Goal: Information Seeking & Learning: Learn about a topic

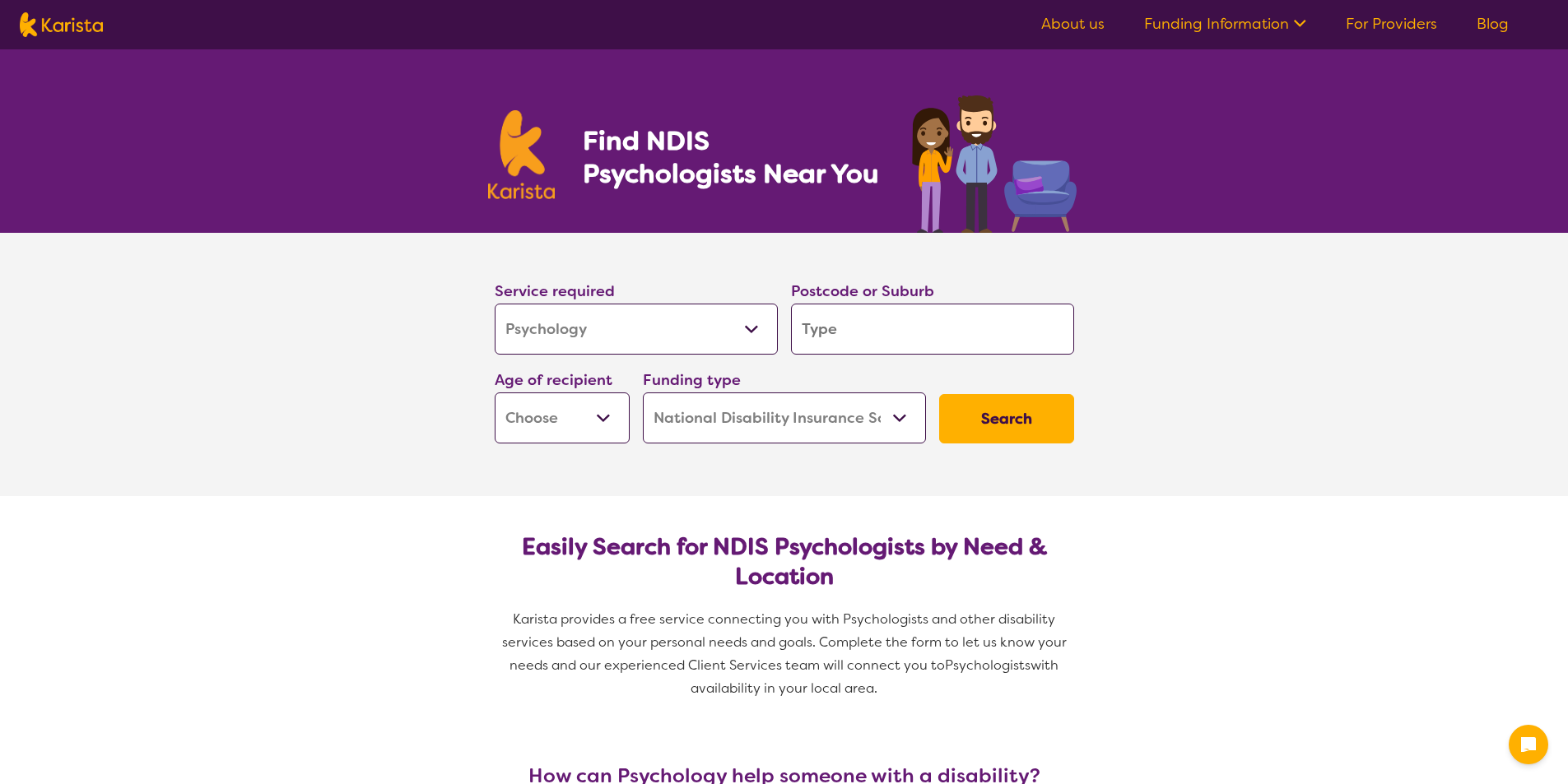
select select "Psychology"
select select "NDIS"
select select "Psychology"
select select "NDIS"
click at [857, 322] on input "search" at bounding box center [932, 329] width 284 height 51
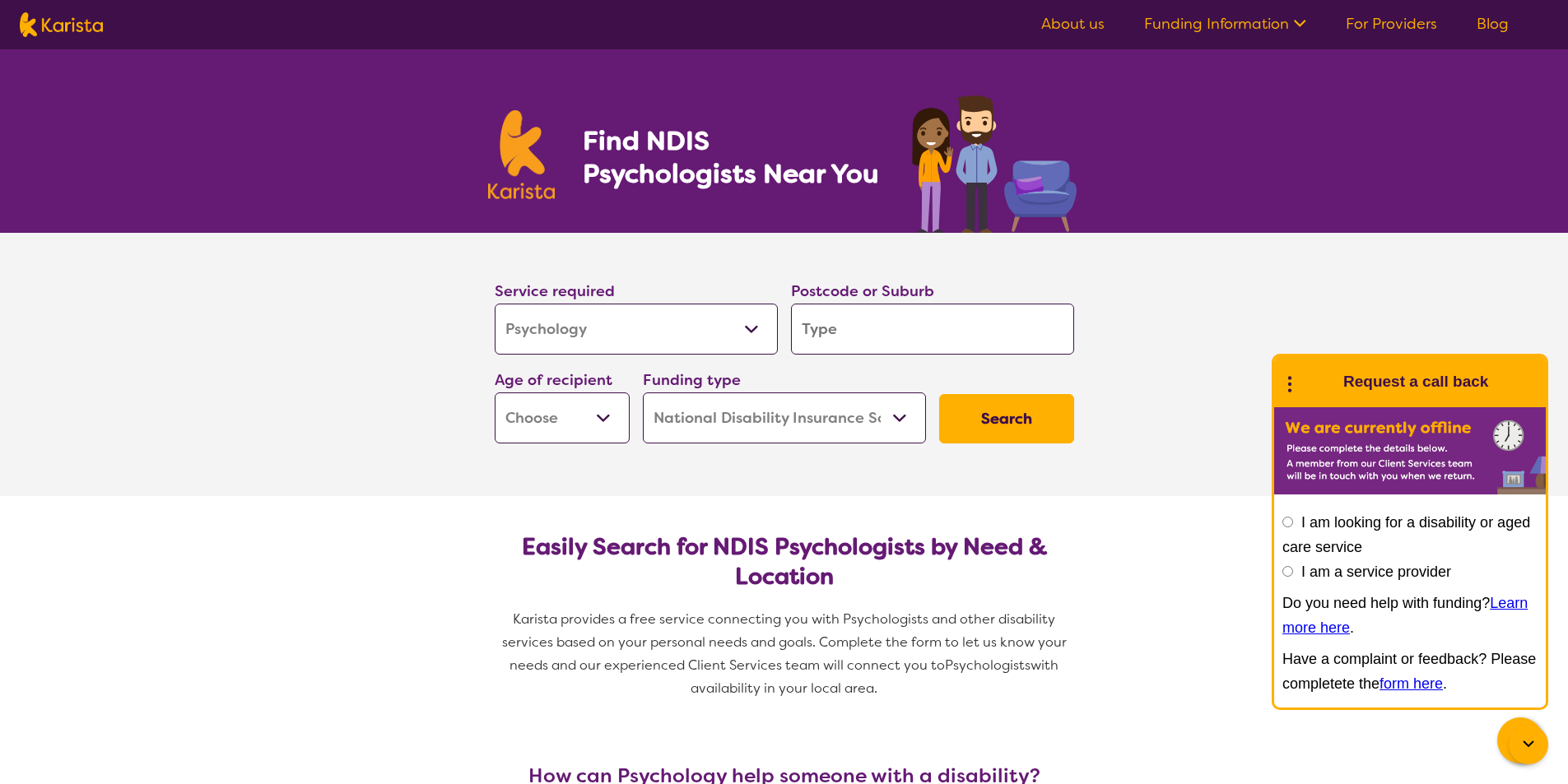
type input "2"
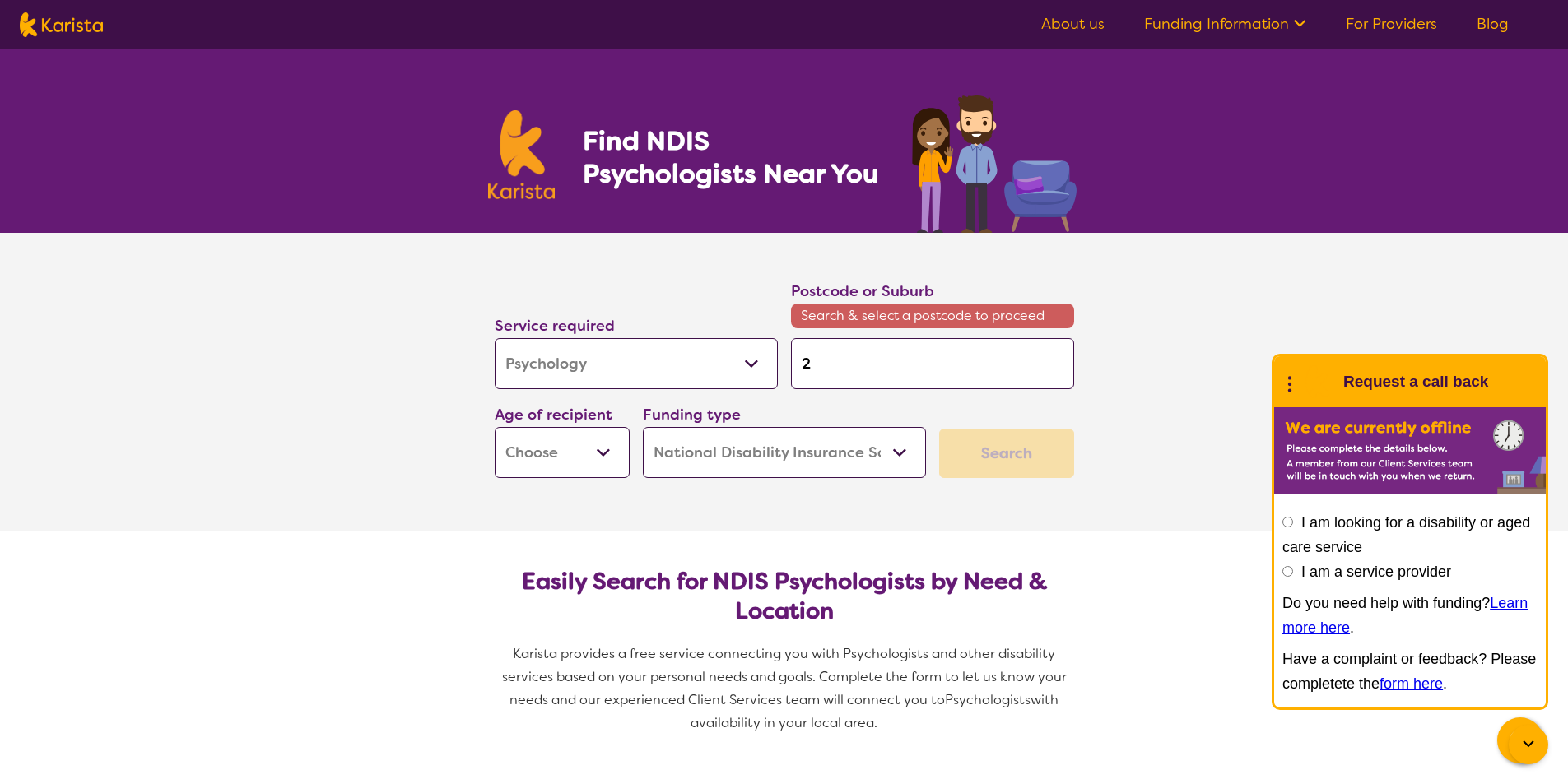
type input "27"
type input "274"
type input "2747"
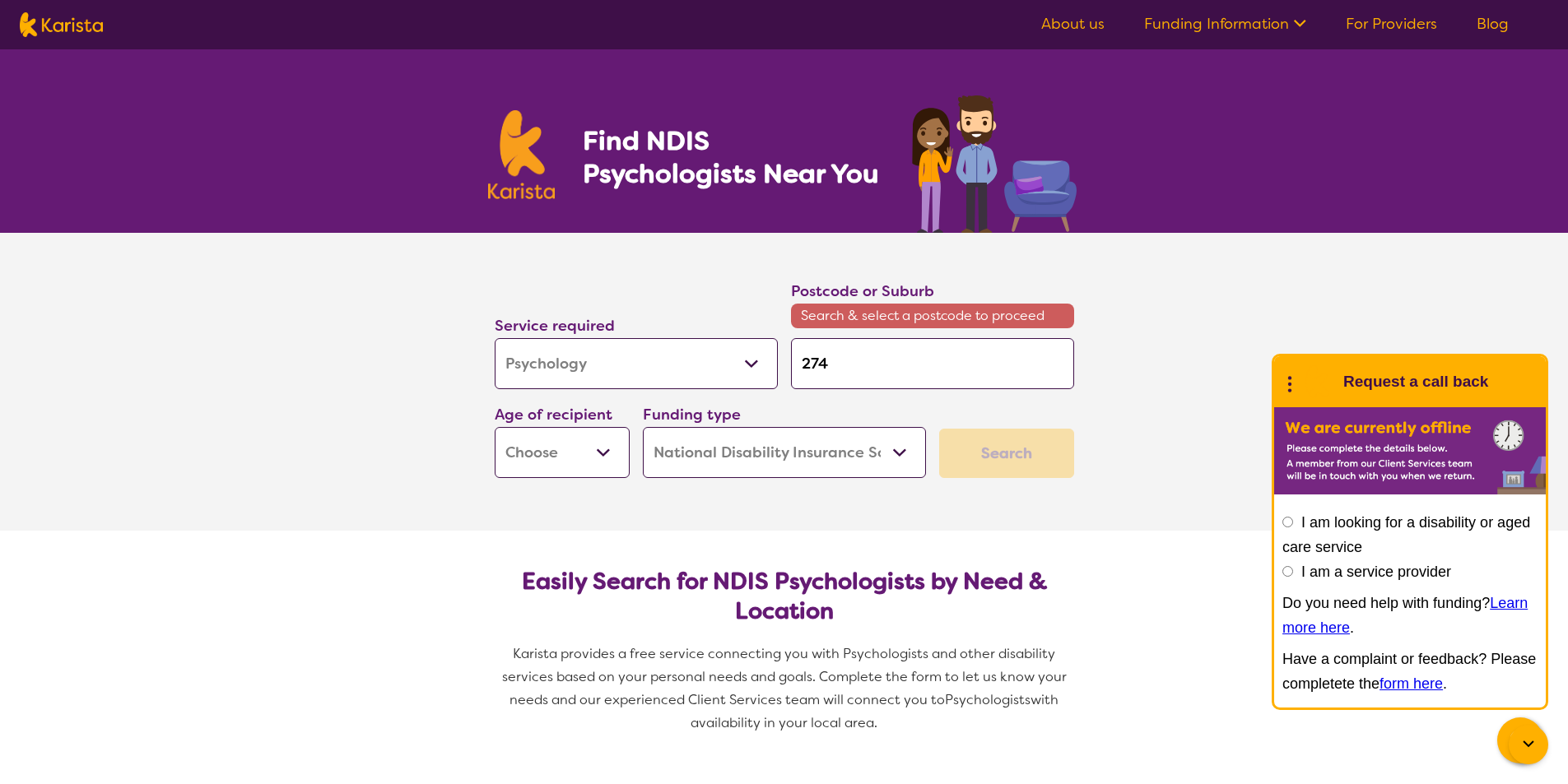
type input "2747"
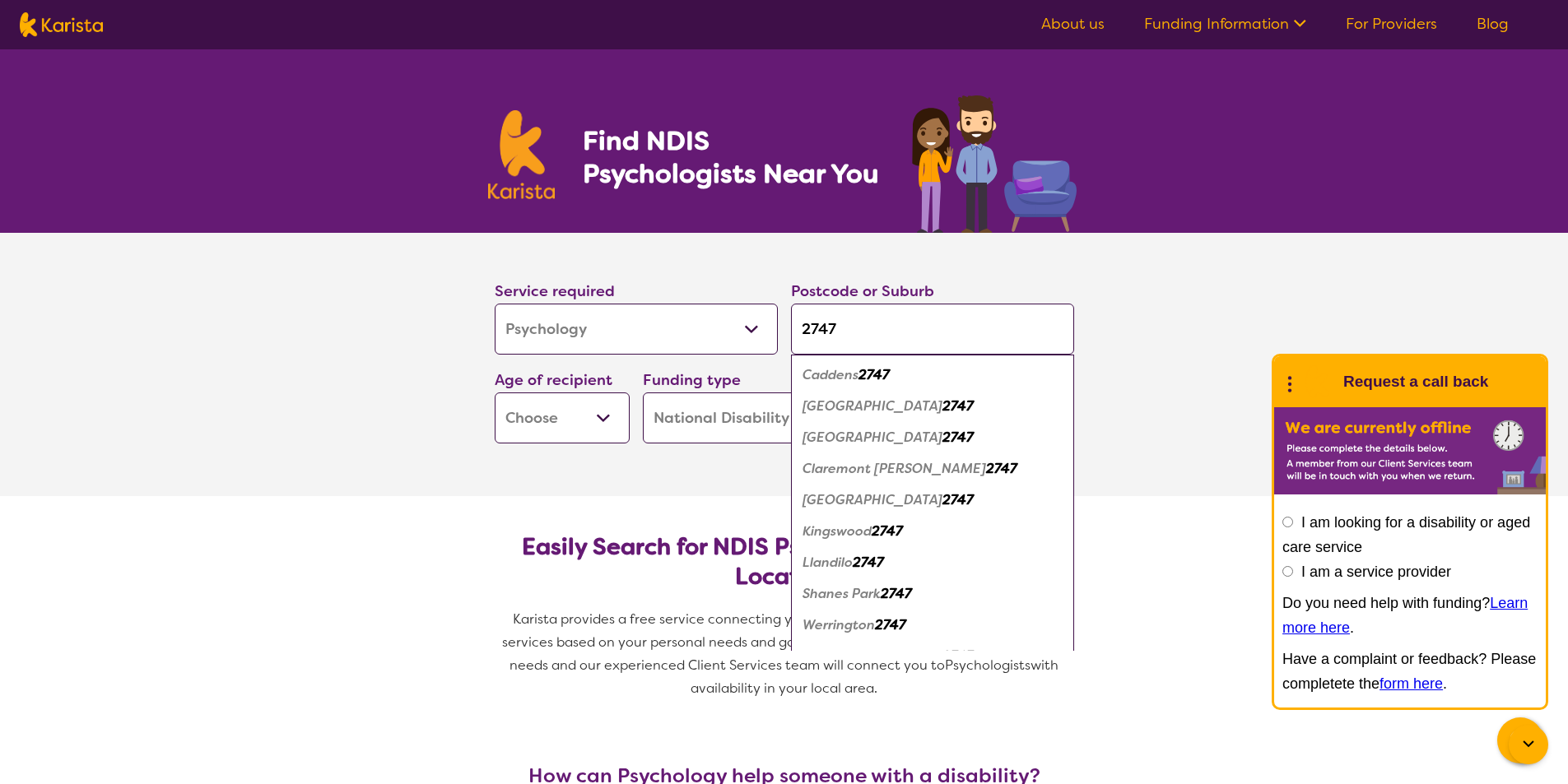
type input "2747"
click at [834, 370] on em "Caddens" at bounding box center [830, 375] width 56 height 18
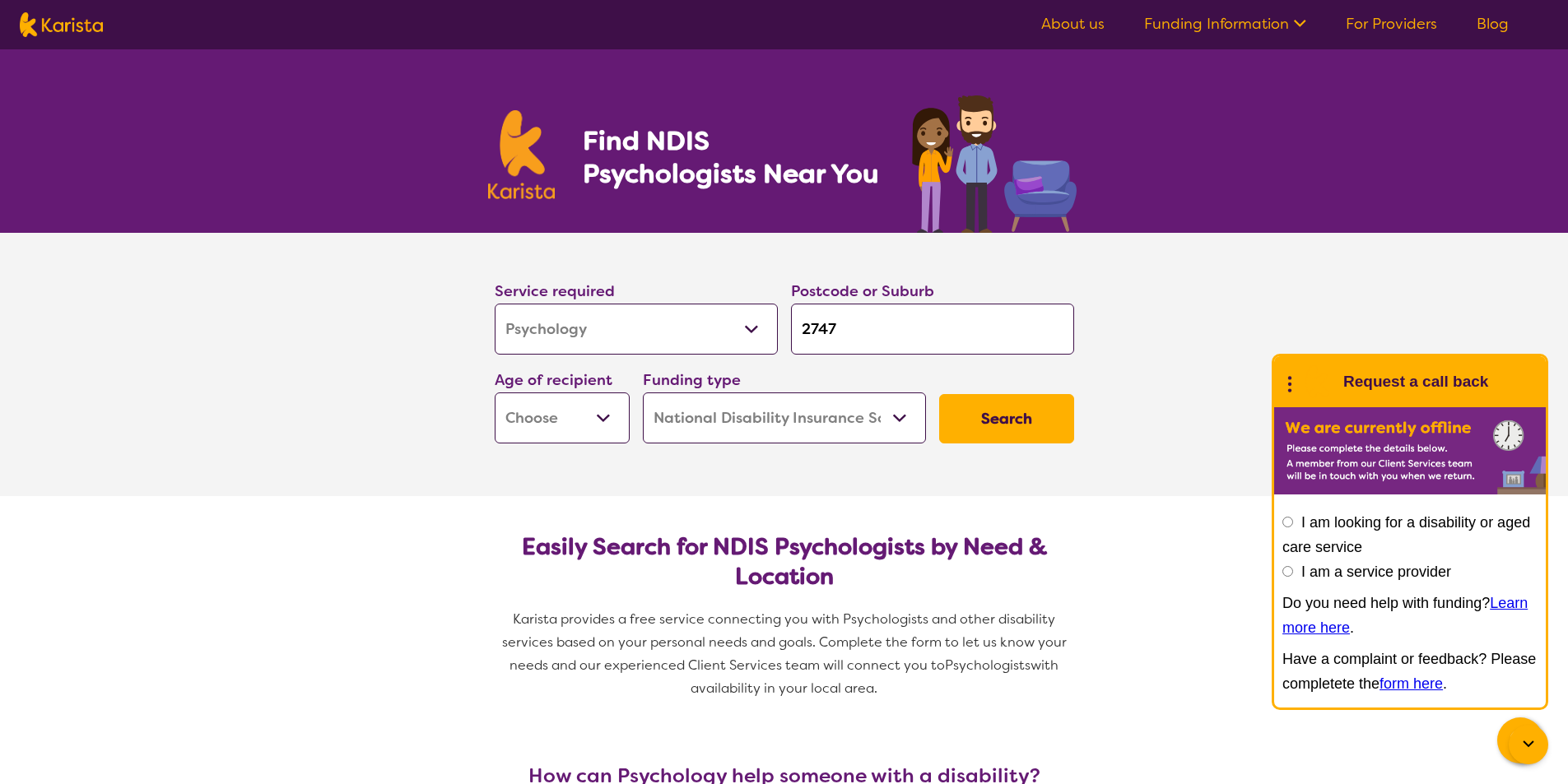
click at [592, 404] on select "Early Childhood - 0 to 9 Child - 10 to 11 Adolescent - 12 to 17 Adult - 18 to 6…" at bounding box center [562, 418] width 135 height 51
select select "EC"
click at [495, 392] on select "Early Childhood - 0 to 9 Child - 10 to 11 Adolescent - 12 to 17 Adult - 18 to 6…" at bounding box center [562, 418] width 135 height 51
select select "EC"
click at [1013, 415] on button "Search" at bounding box center [1007, 419] width 135 height 49
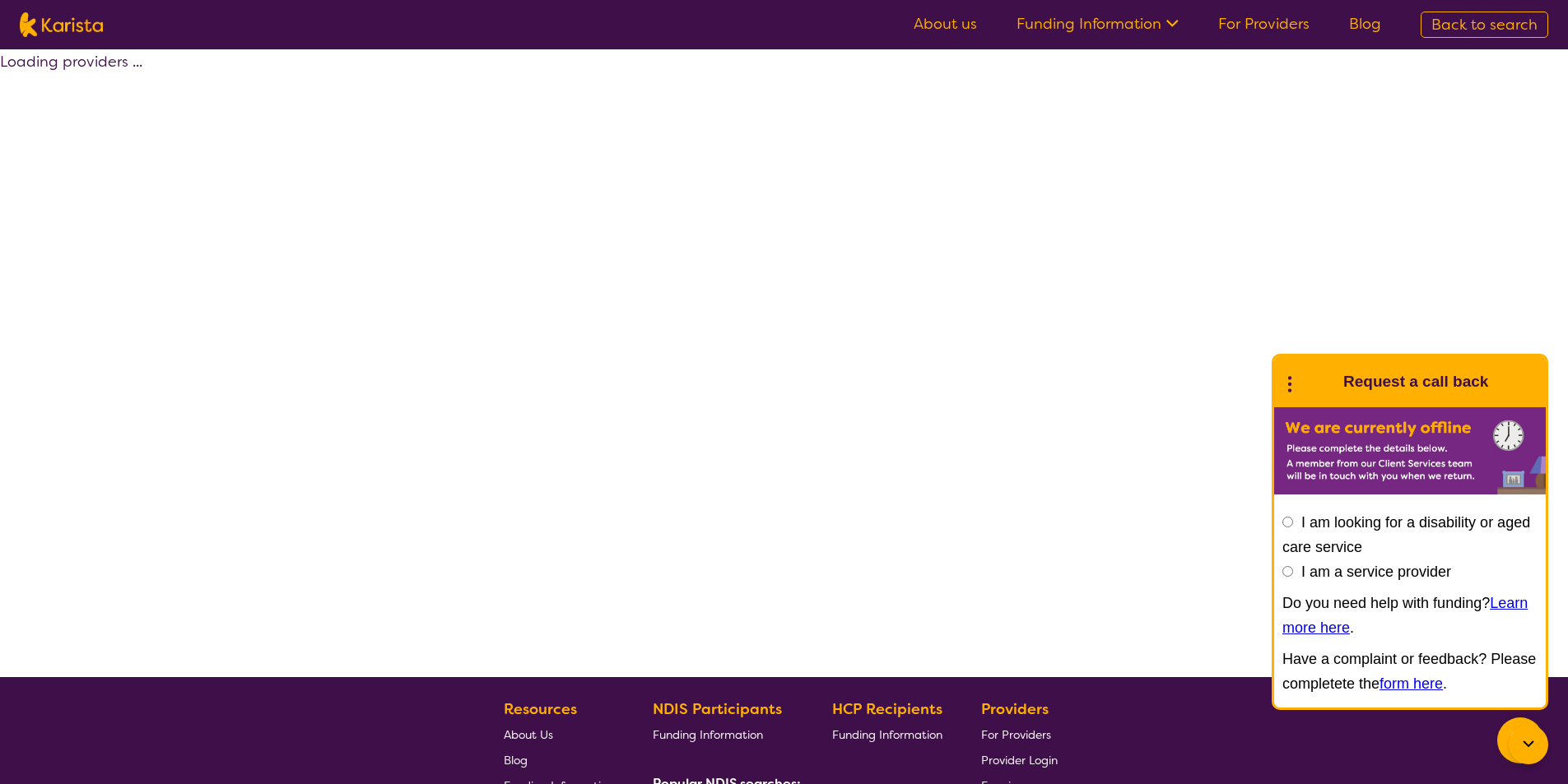
select select "by_score"
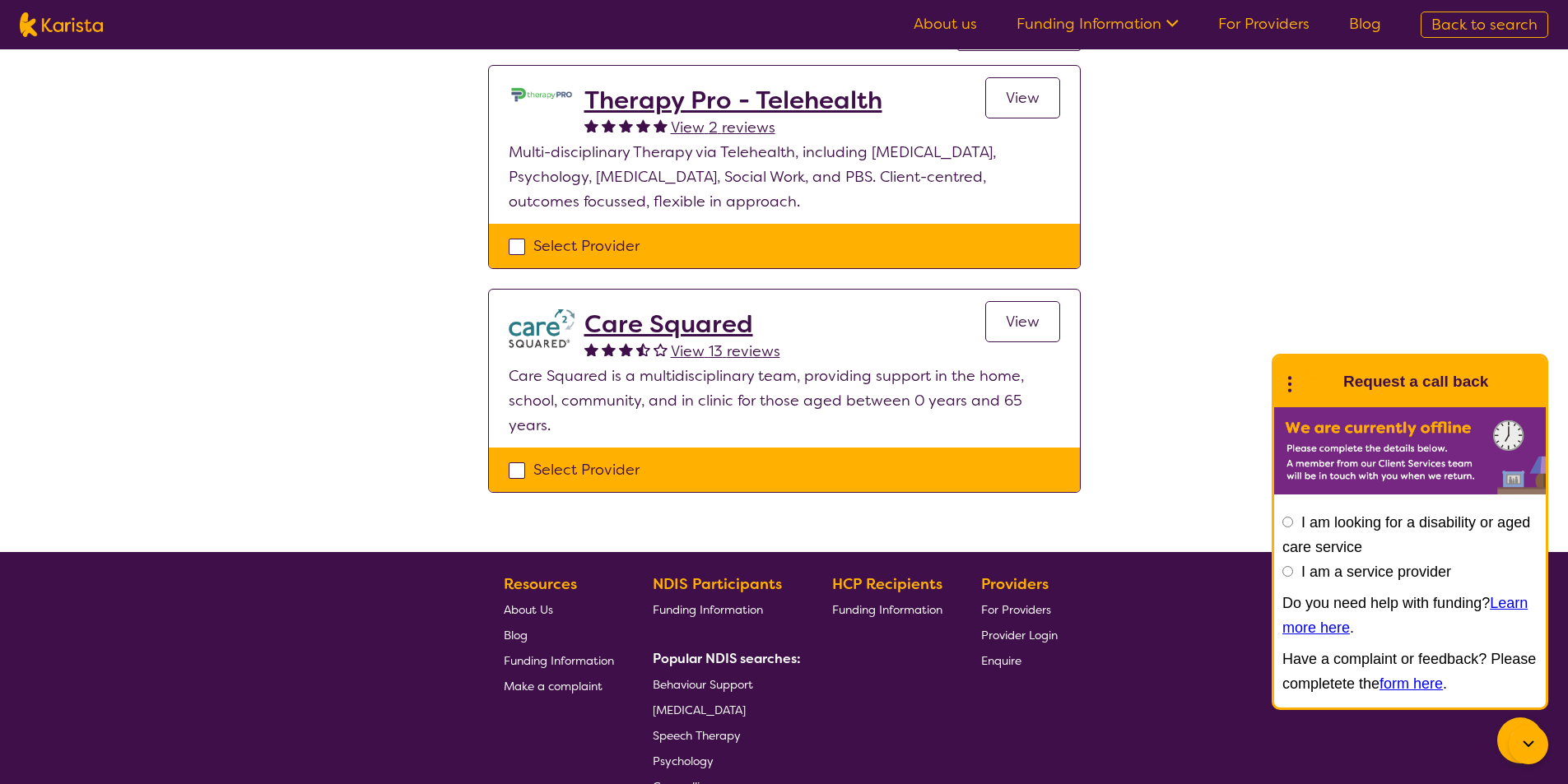
scroll to position [82, 0]
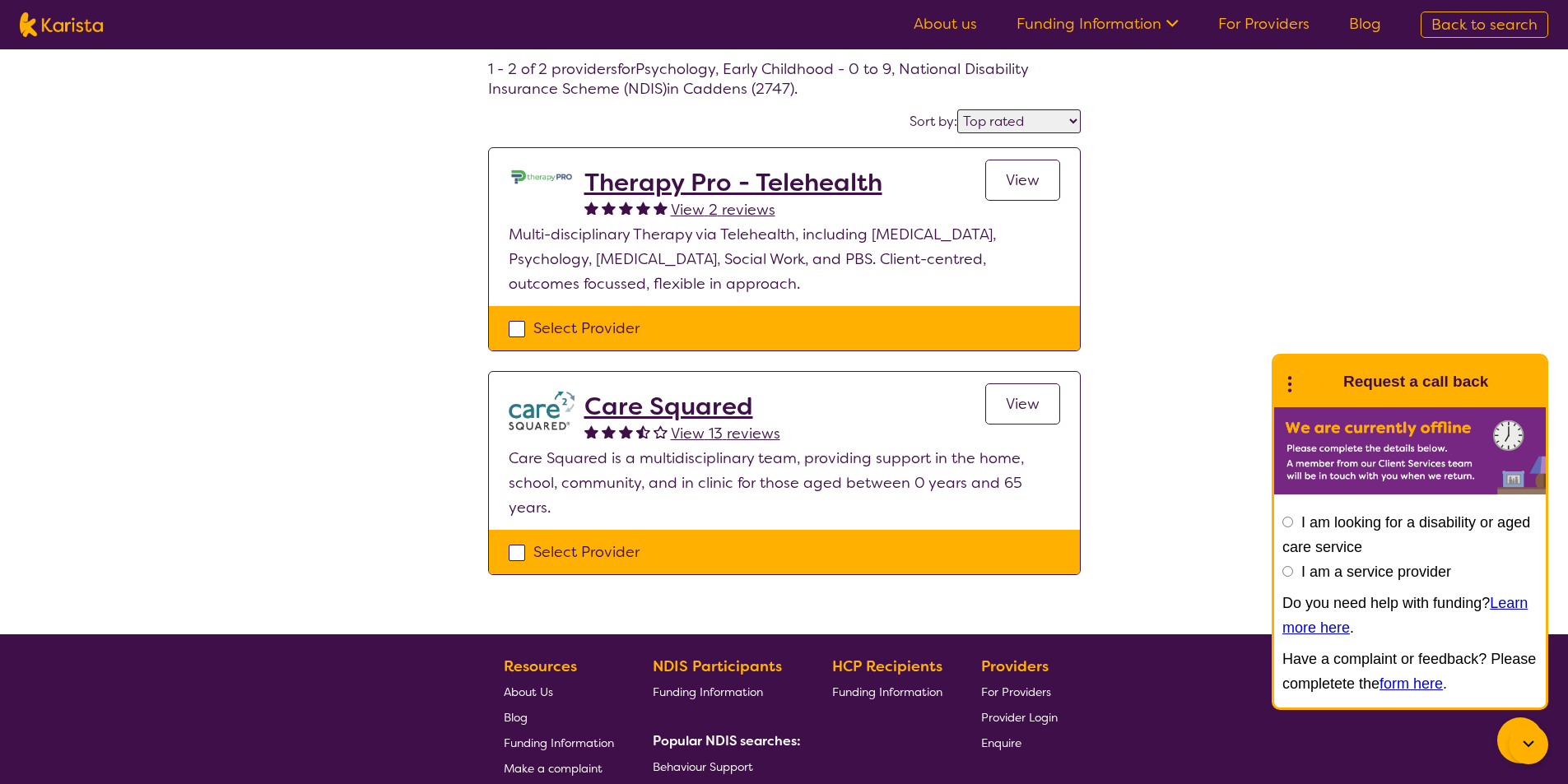
click at [697, 176] on h2 "Therapy Pro - Telehealth" at bounding box center [734, 183] width 298 height 29
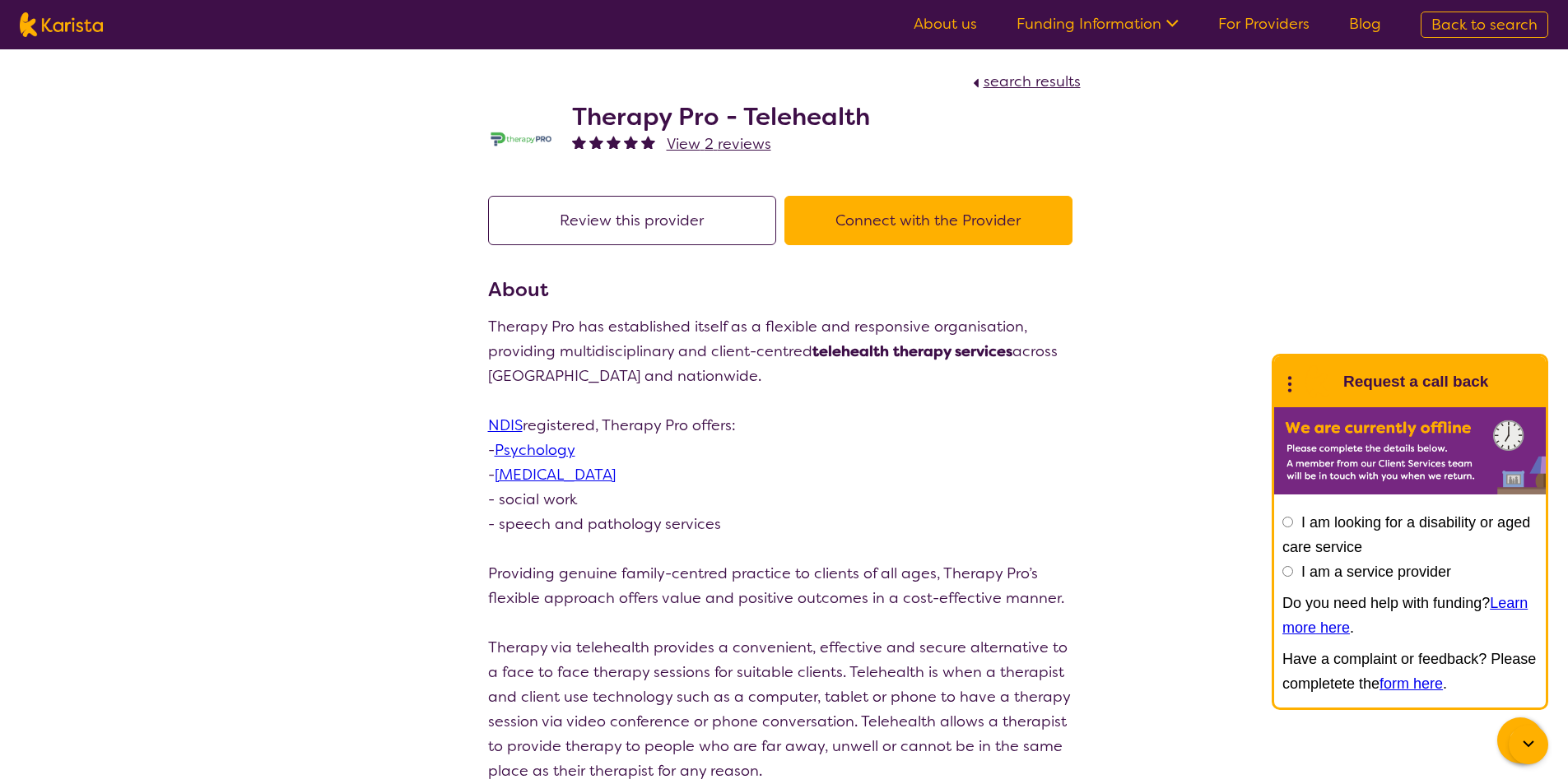
select select "by_score"
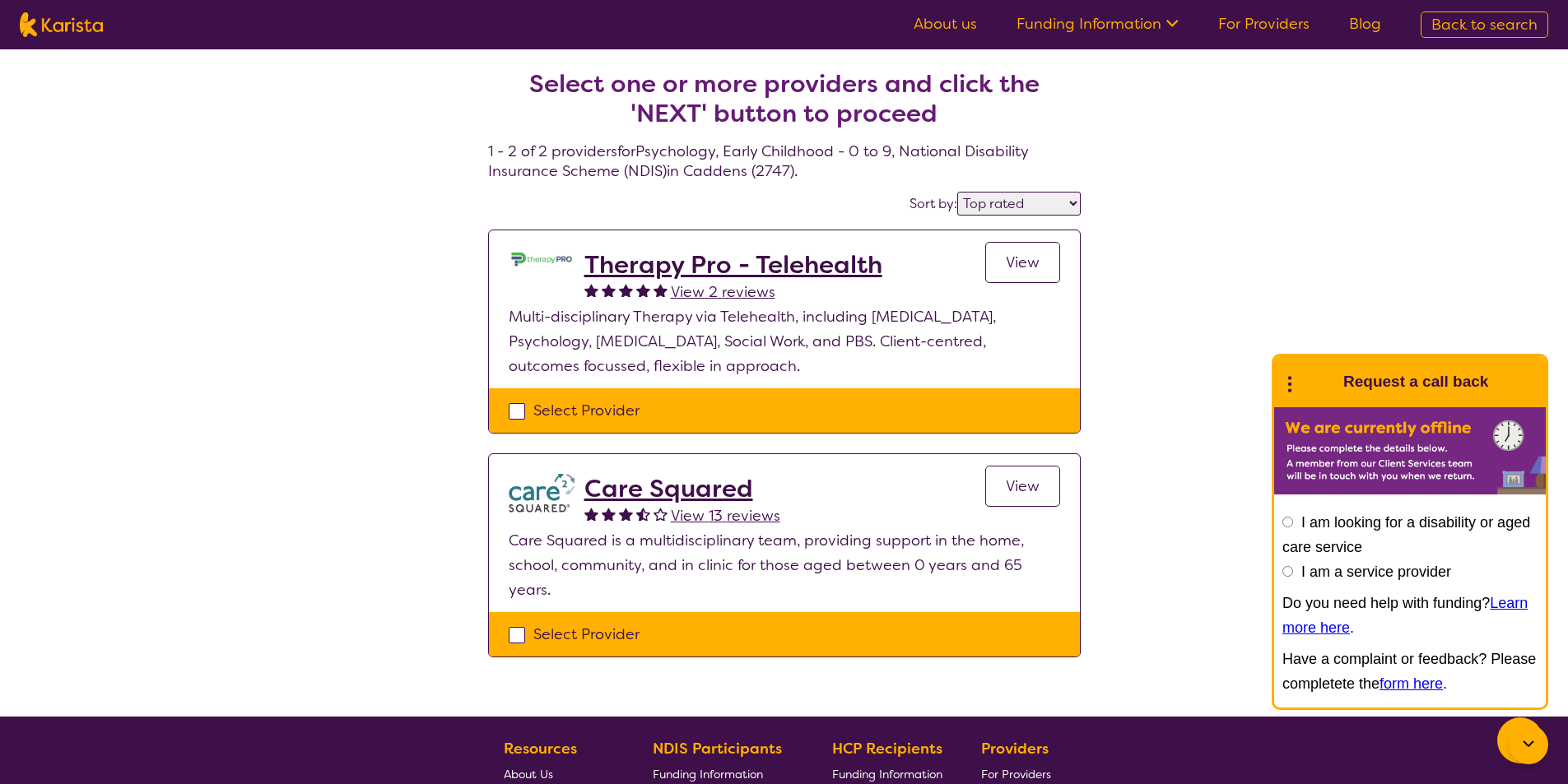
scroll to position [82, 0]
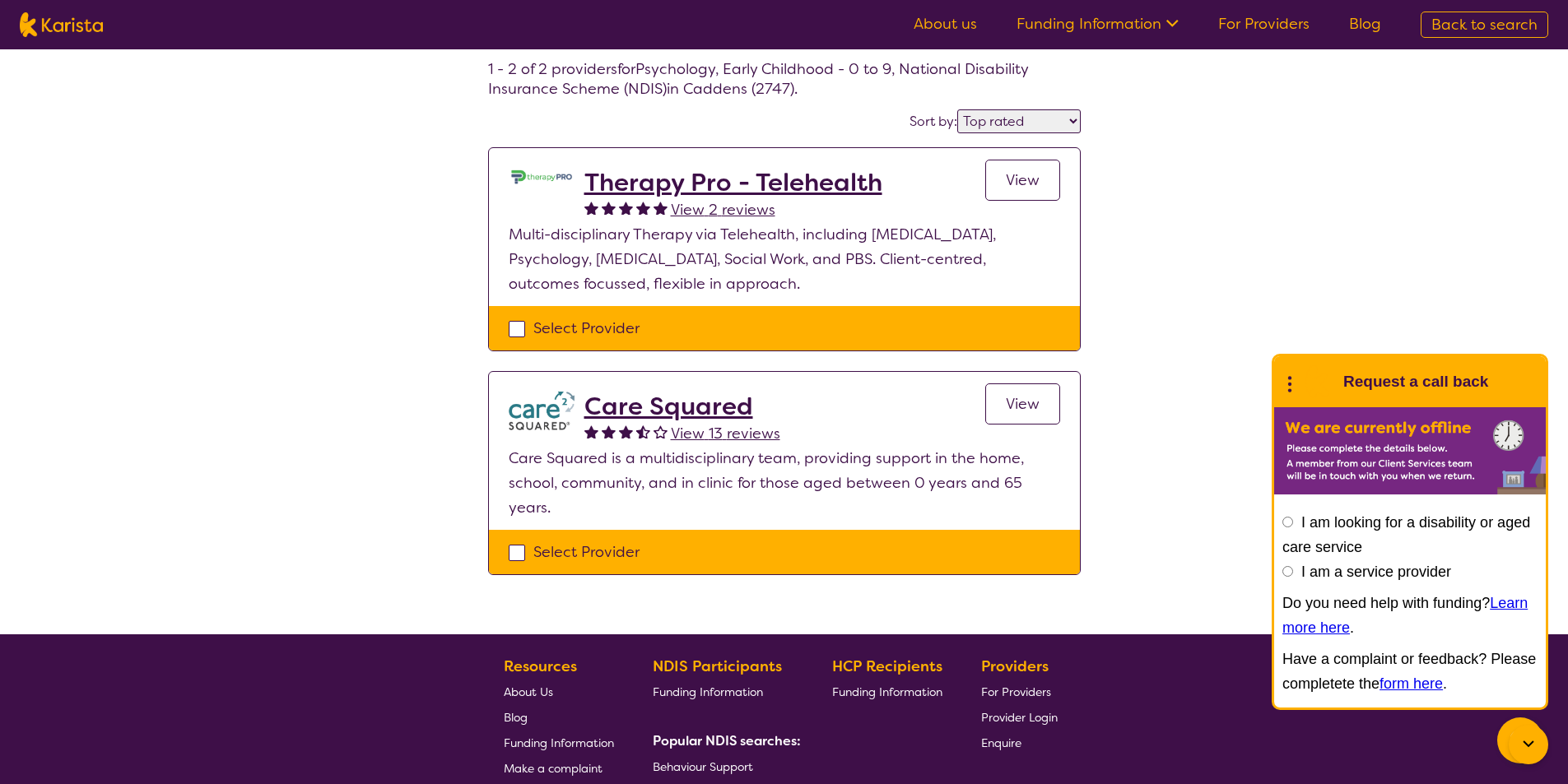
select select "Psychology"
select select "EC"
select select "NDIS"
select select "Psychology"
select select "EC"
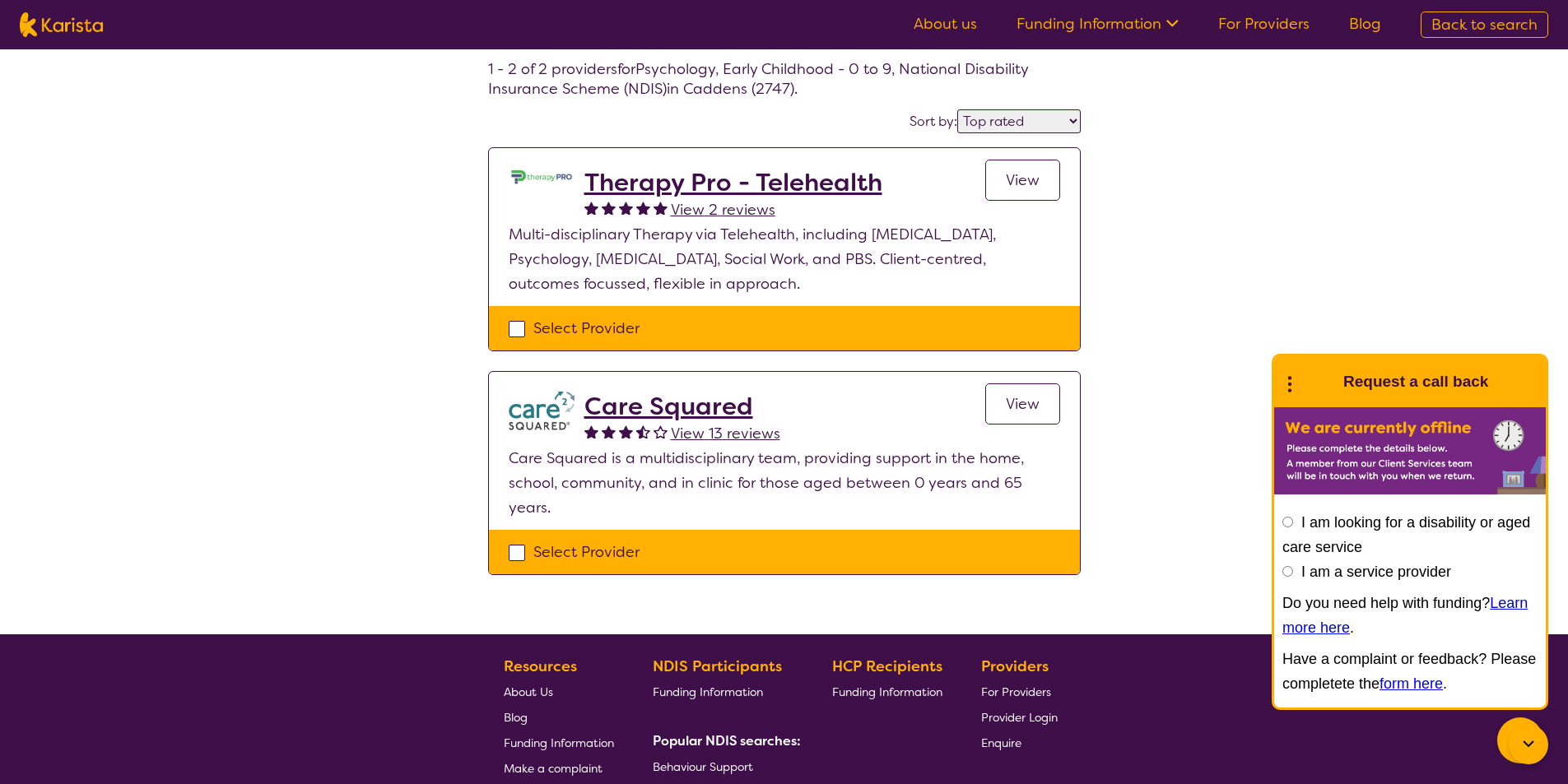
select select "NDIS"
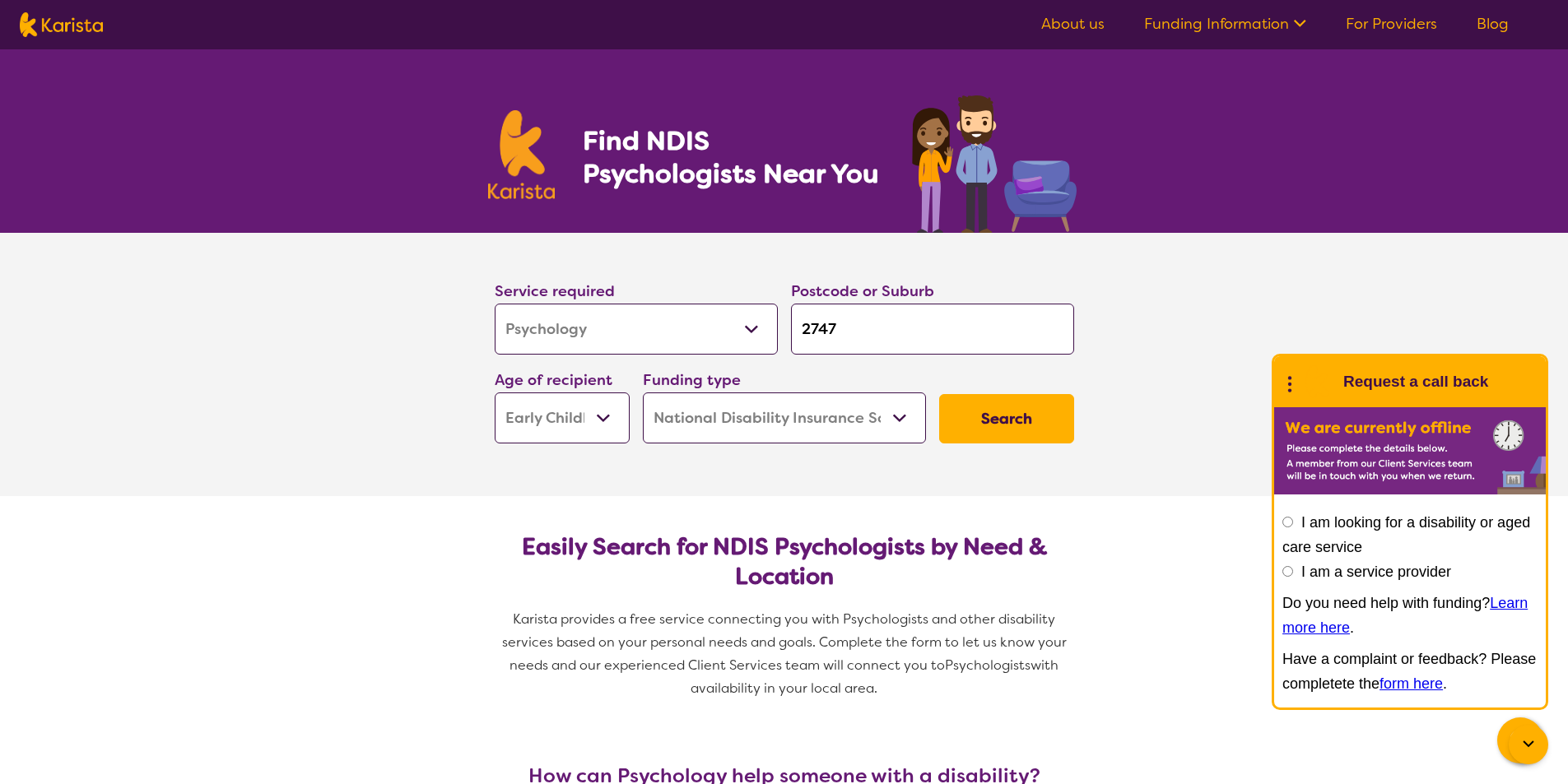
drag, startPoint x: 872, startPoint y: 324, endPoint x: 783, endPoint y: 326, distance: 89.0
click at [784, 326] on div "Postcode or Suburb 2747" at bounding box center [932, 317] width 296 height 89
type input "k"
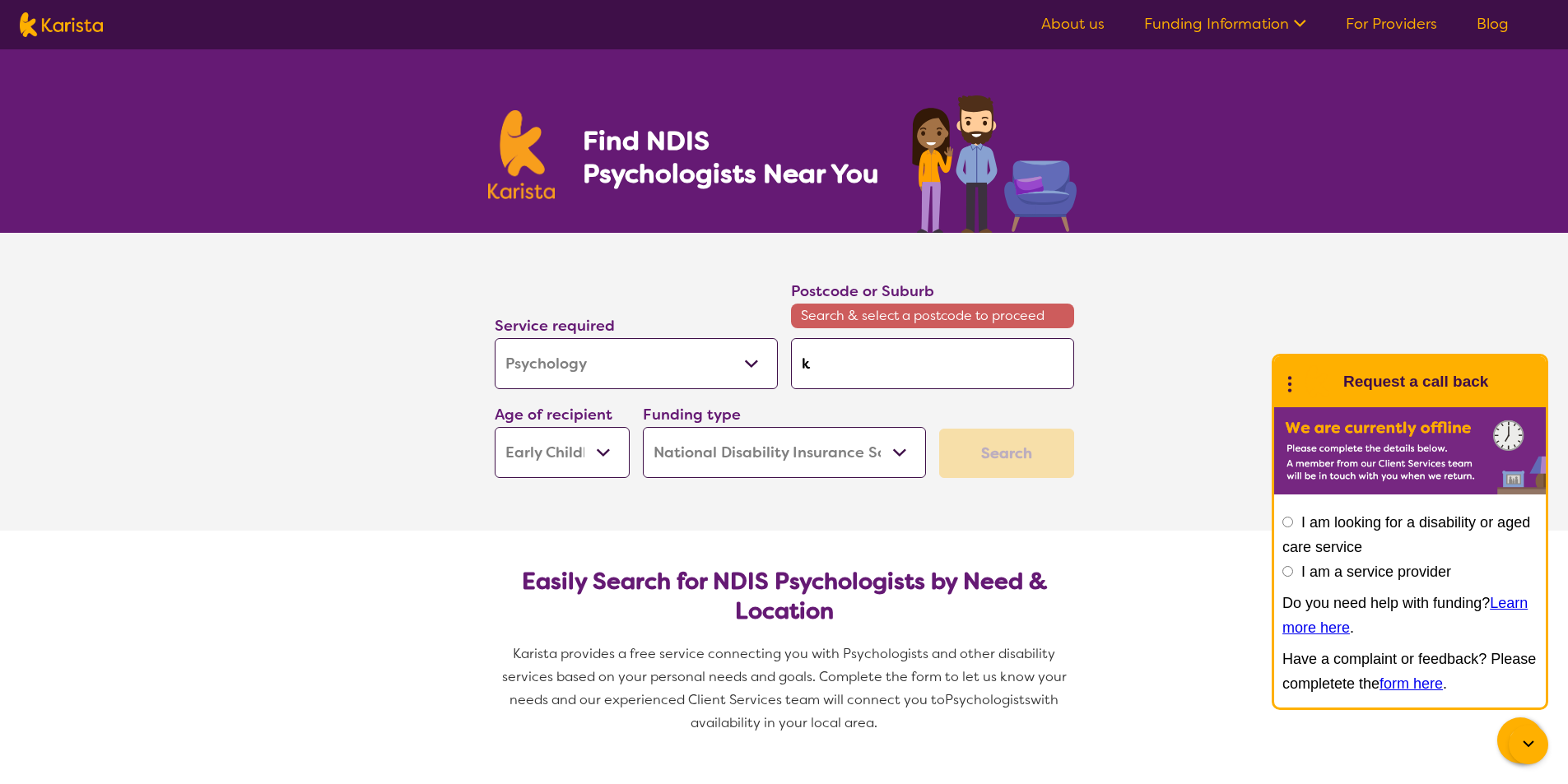
type input "ki"
type input "kin"
type input "king"
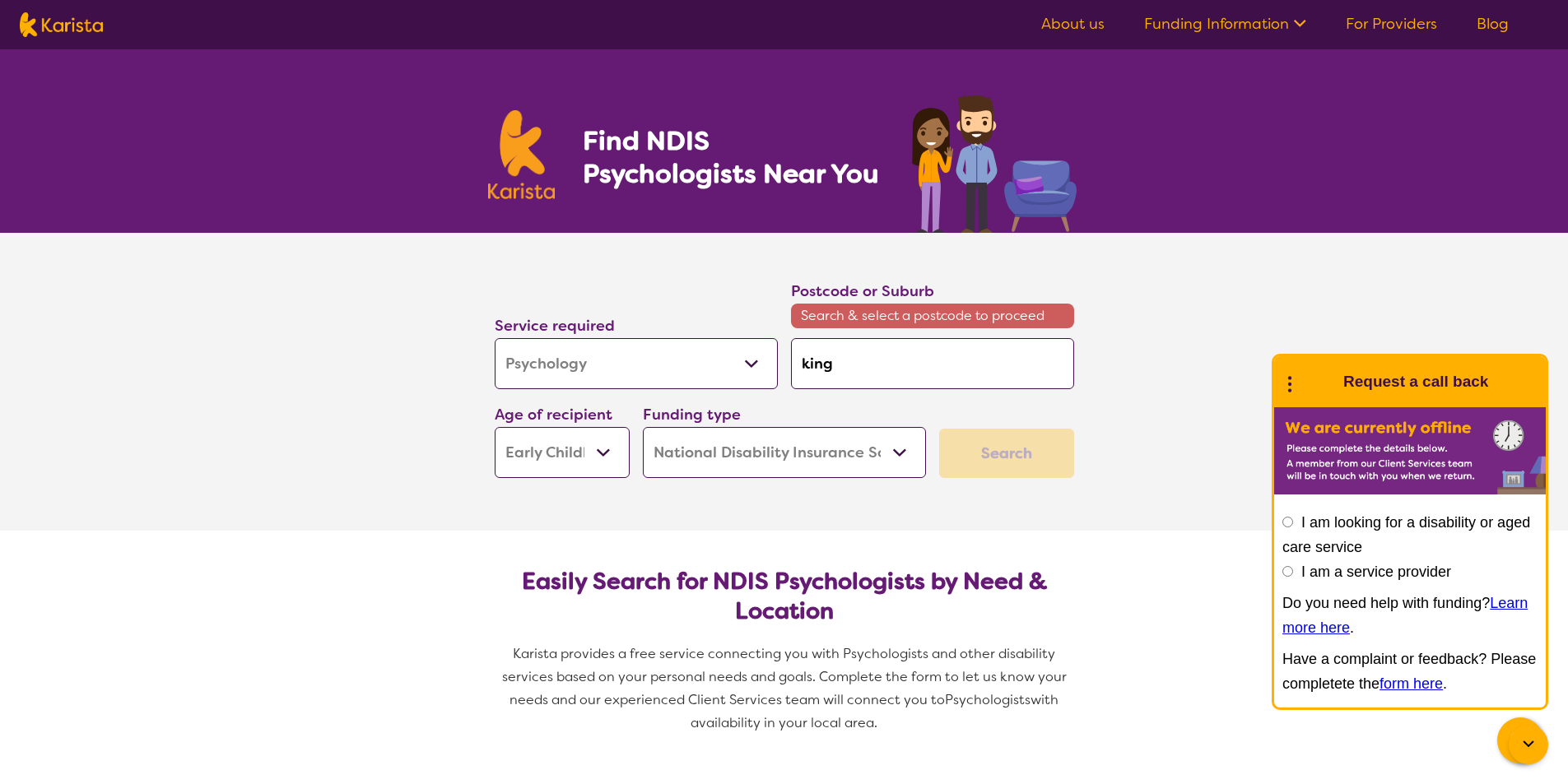
type input "king"
type input "kings"
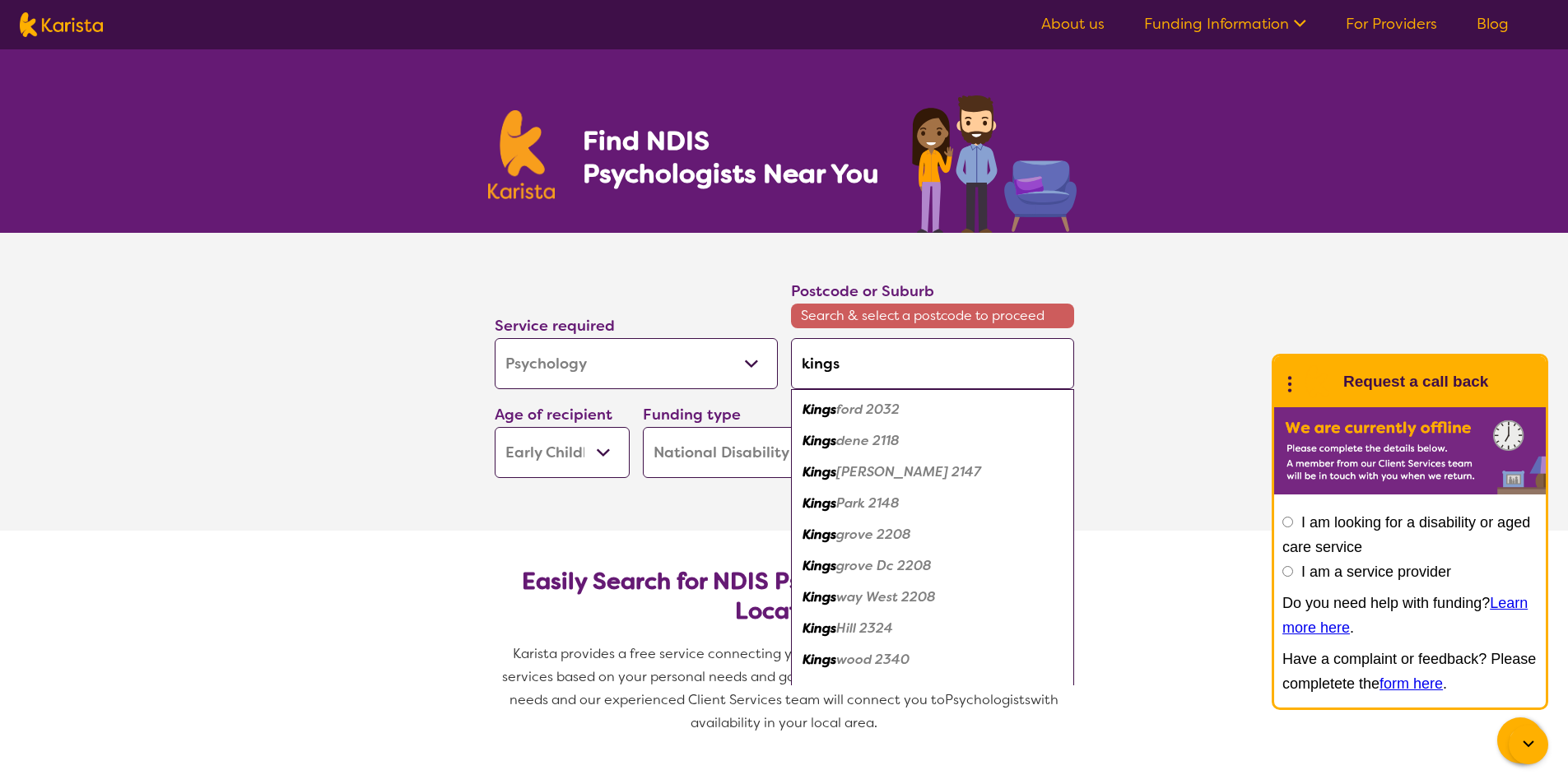
type input "kingsw"
type input "kingswo"
type input "kingswoo"
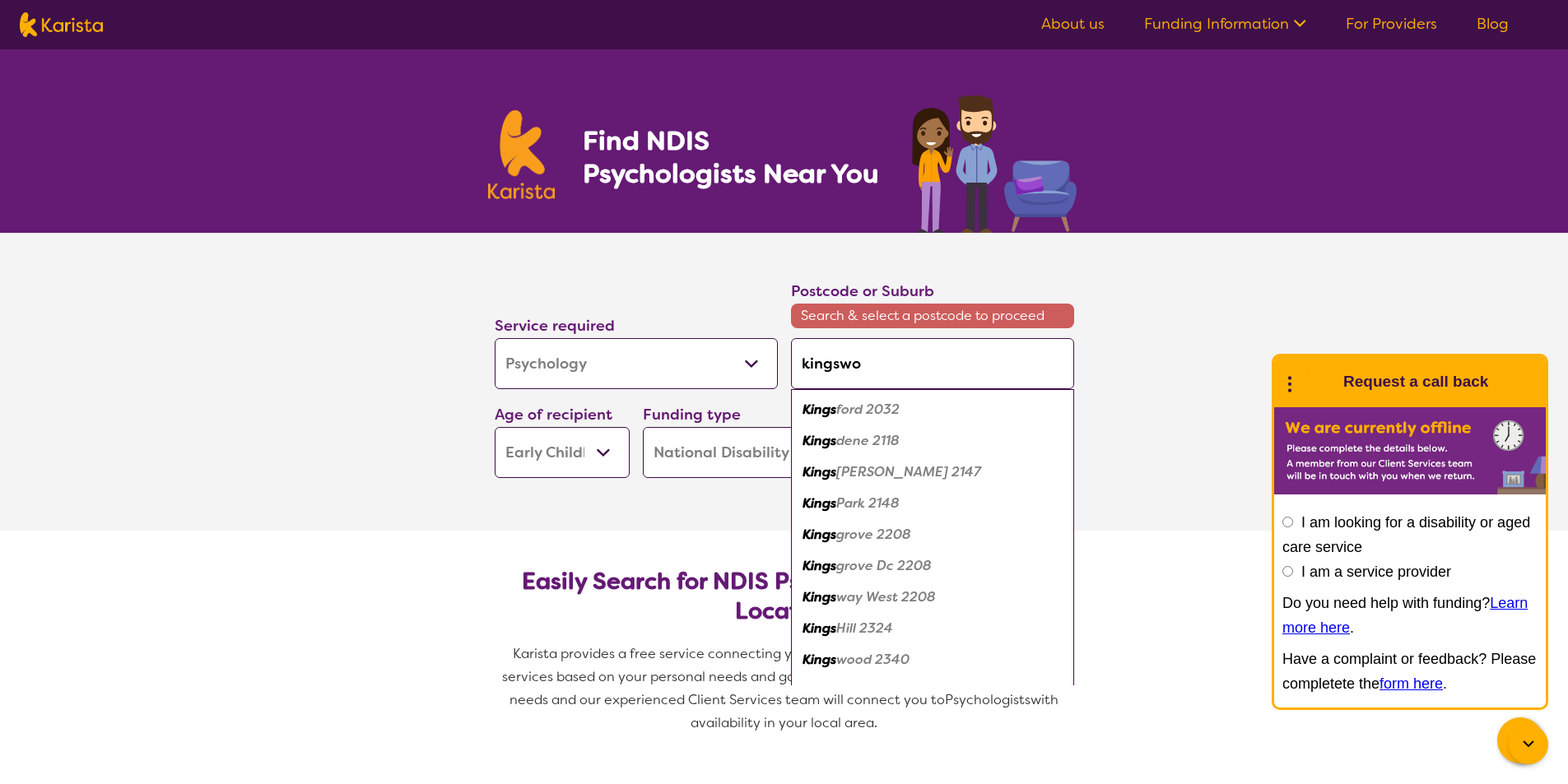
type input "kingswoo"
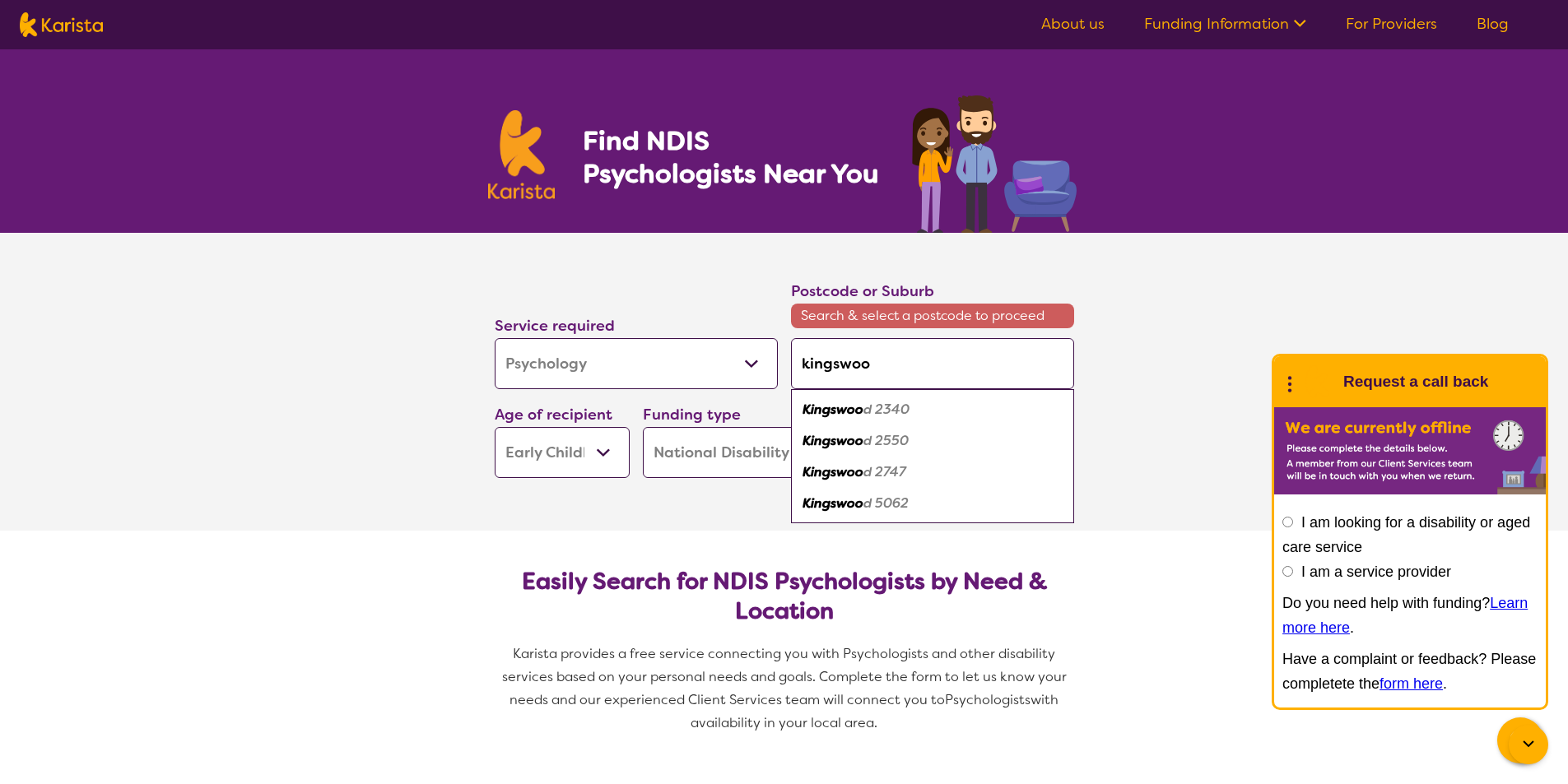
click at [851, 481] on div "Kingswoo d 2747" at bounding box center [932, 472] width 267 height 31
type input "2747"
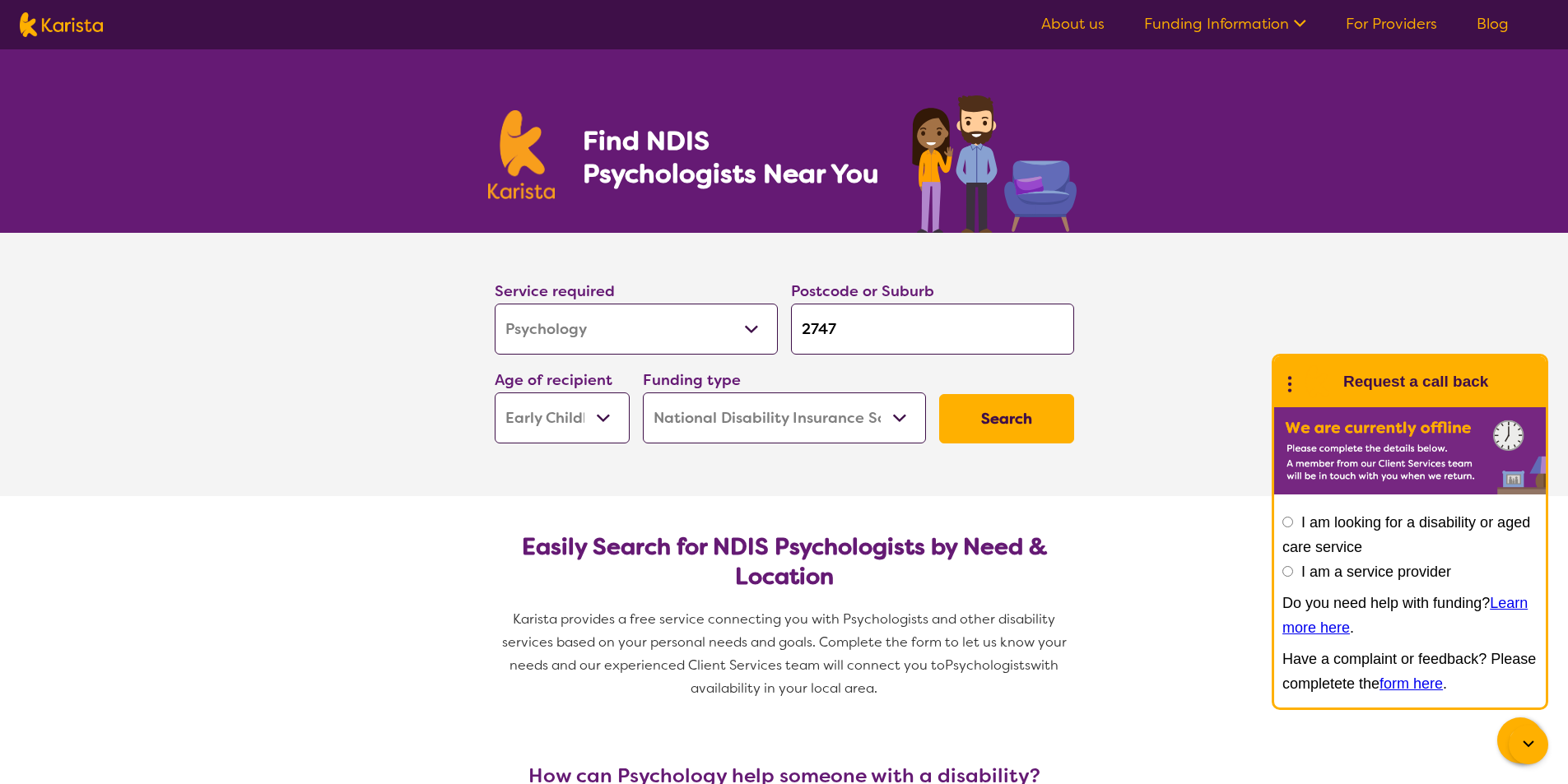
click at [988, 428] on button "Search" at bounding box center [1007, 419] width 135 height 49
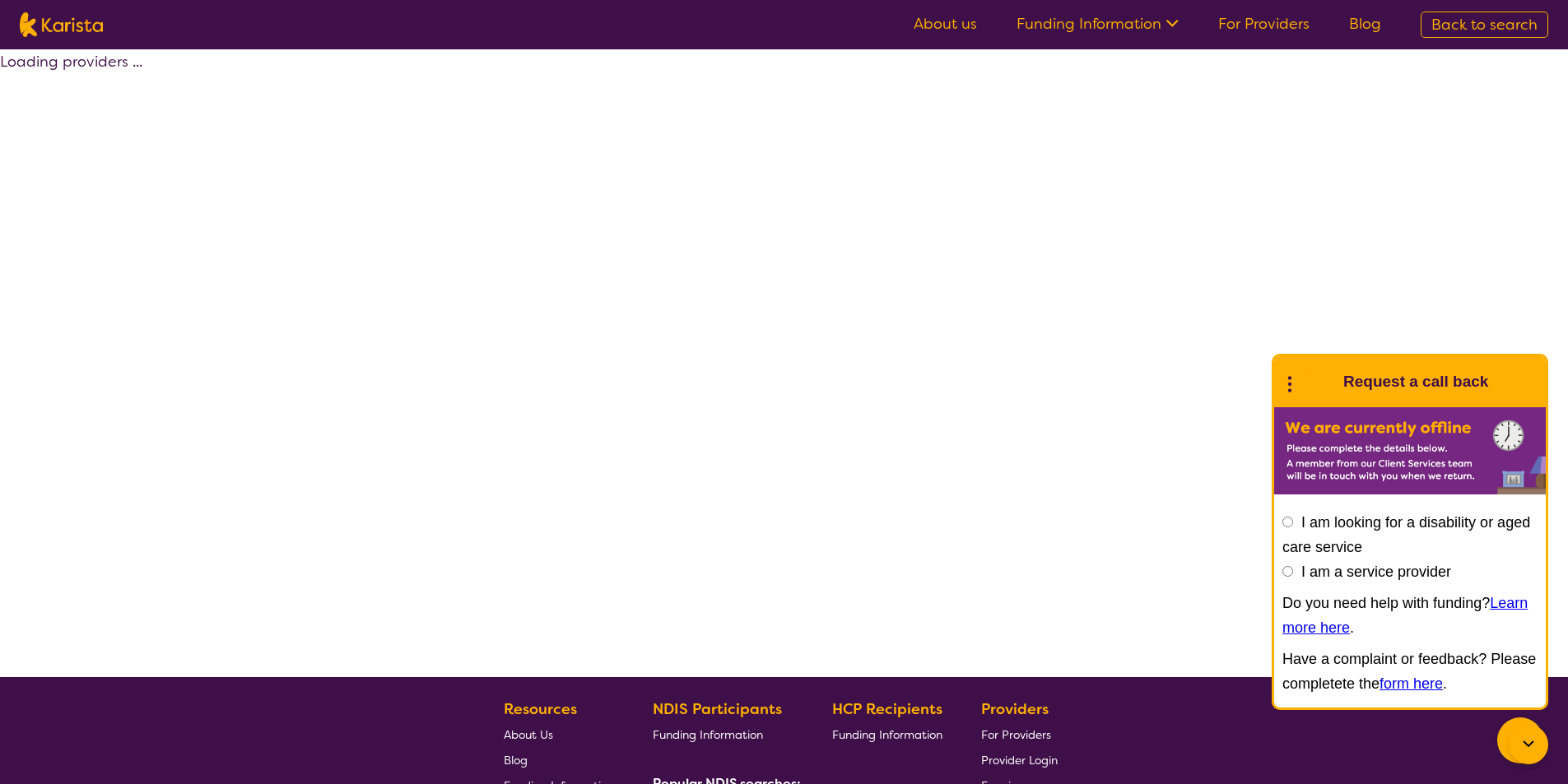
select select "by_score"
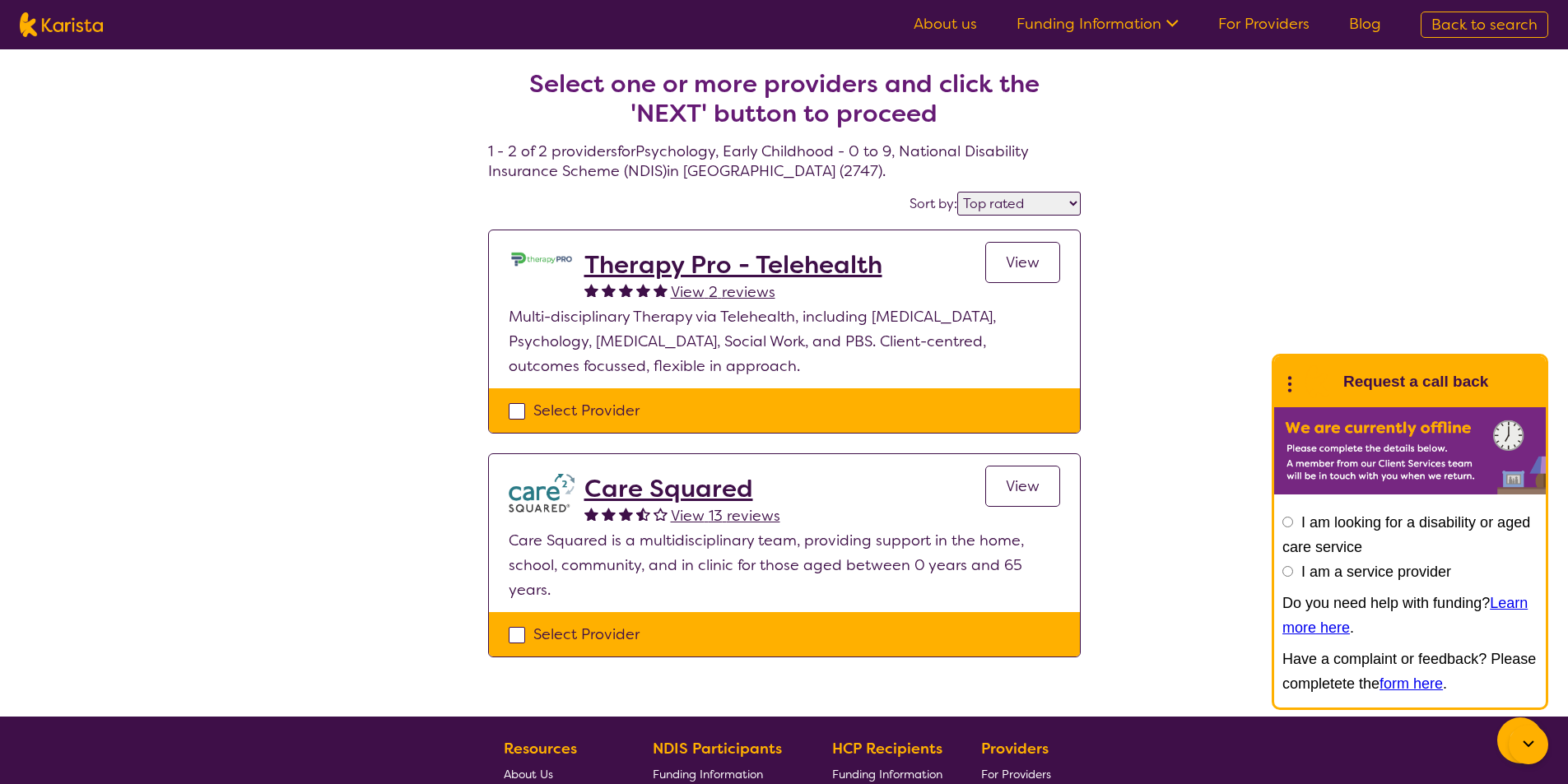
select select "Psychology"
select select "EC"
select select "NDIS"
select select "Psychology"
select select "EC"
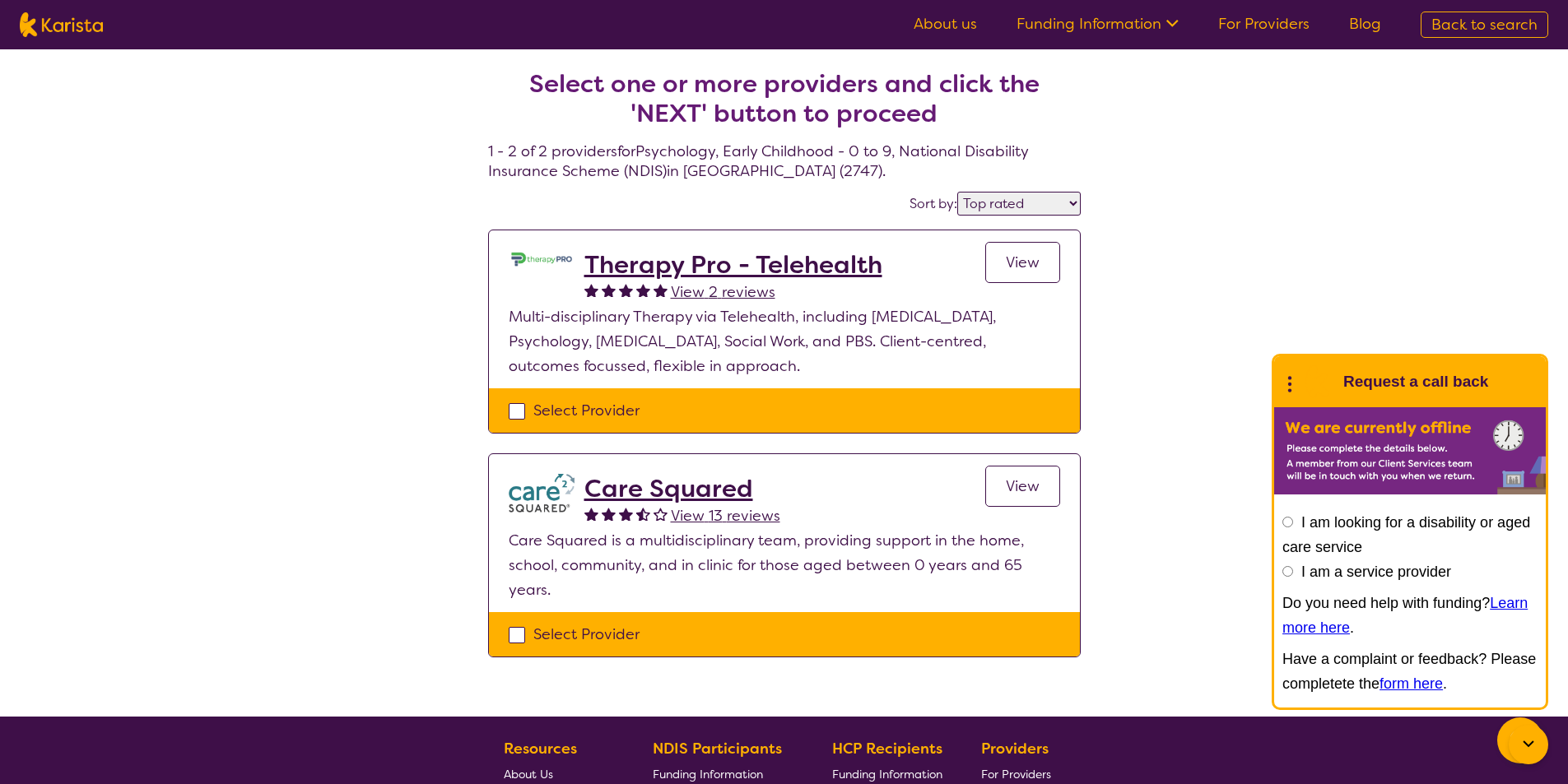
select select "NDIS"
